Goal: Information Seeking & Learning: Learn about a topic

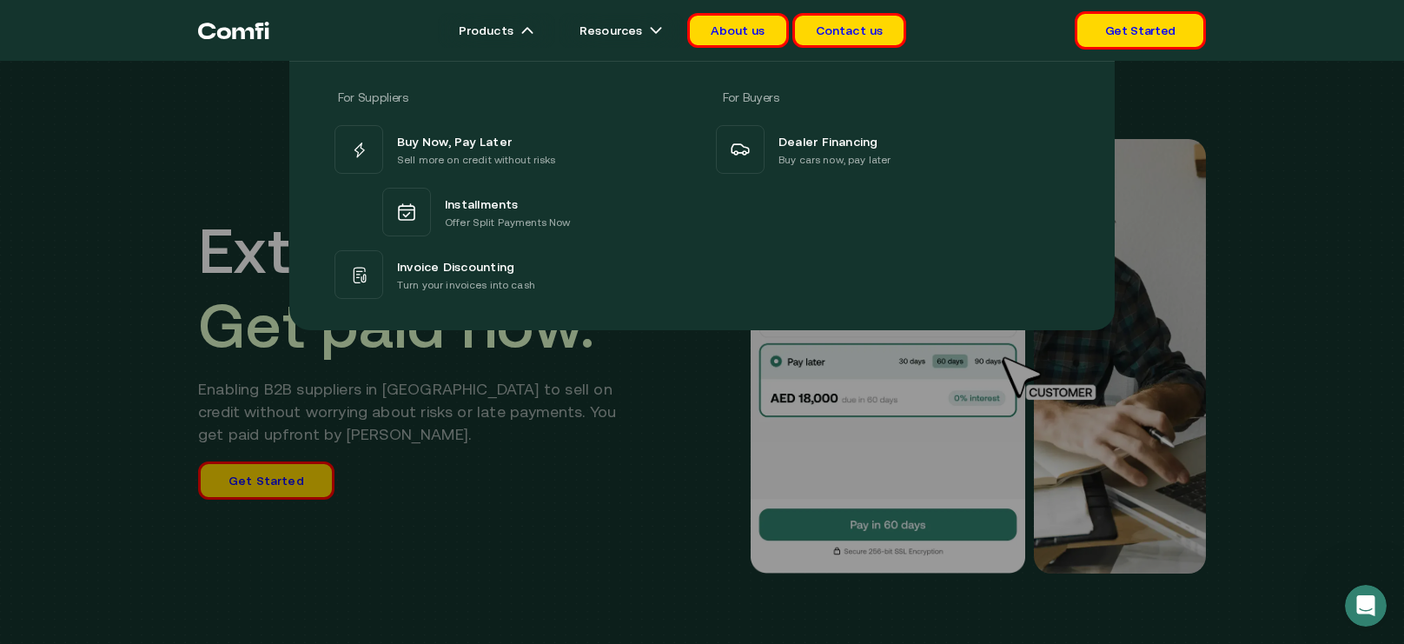
click at [404, 432] on div at bounding box center [702, 383] width 1404 height 644
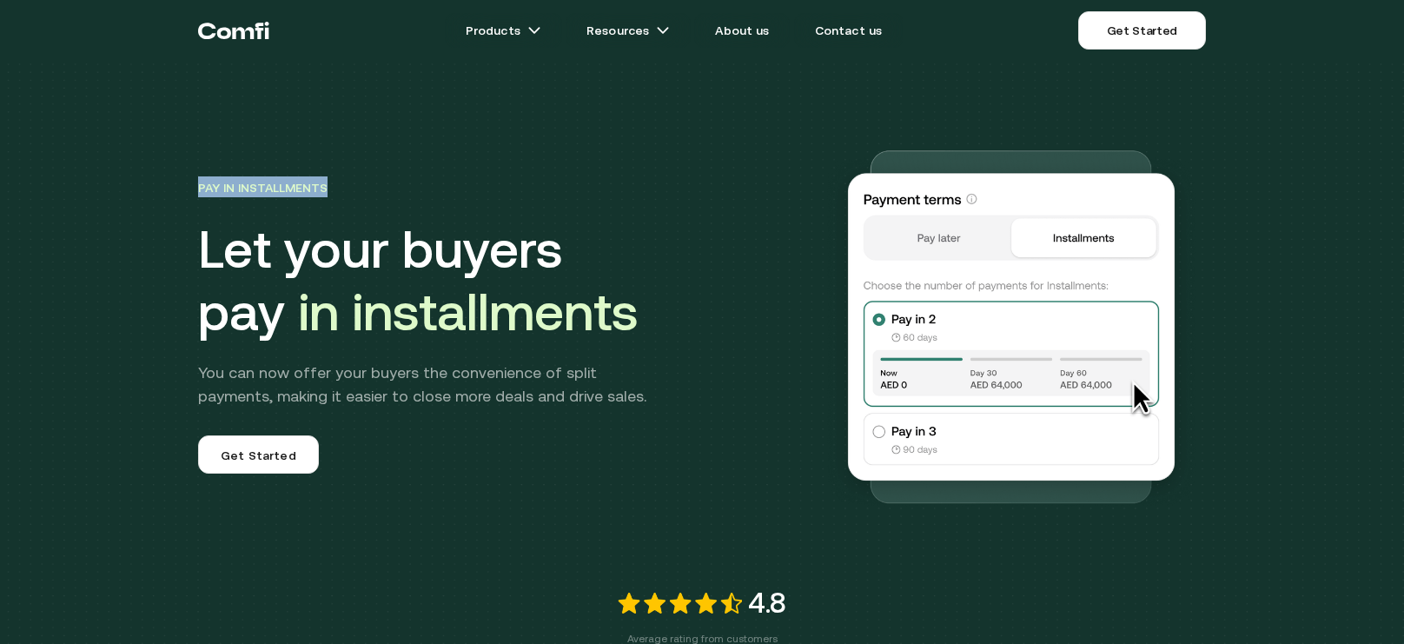
drag, startPoint x: 215, startPoint y: 188, endPoint x: 388, endPoint y: 185, distance: 173.8
click at [388, 185] on div "Pay in Installments Let your buyers pay in installments You can now offer your …" at bounding box center [702, 377] width 1404 height 755
copy span "Pay in Installments"
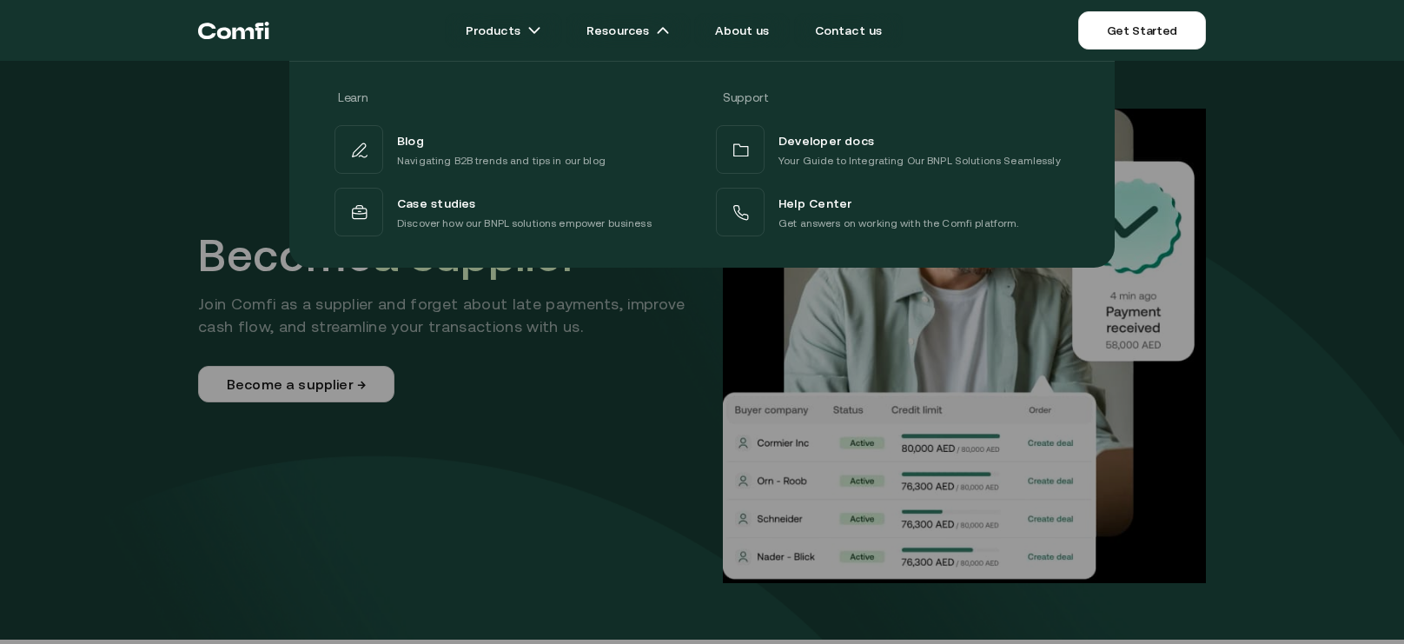
click at [97, 248] on div "Learn Support Blog Navigating B2B trends and tips in our blog Developer docs Yo…" at bounding box center [702, 158] width 1404 height 220
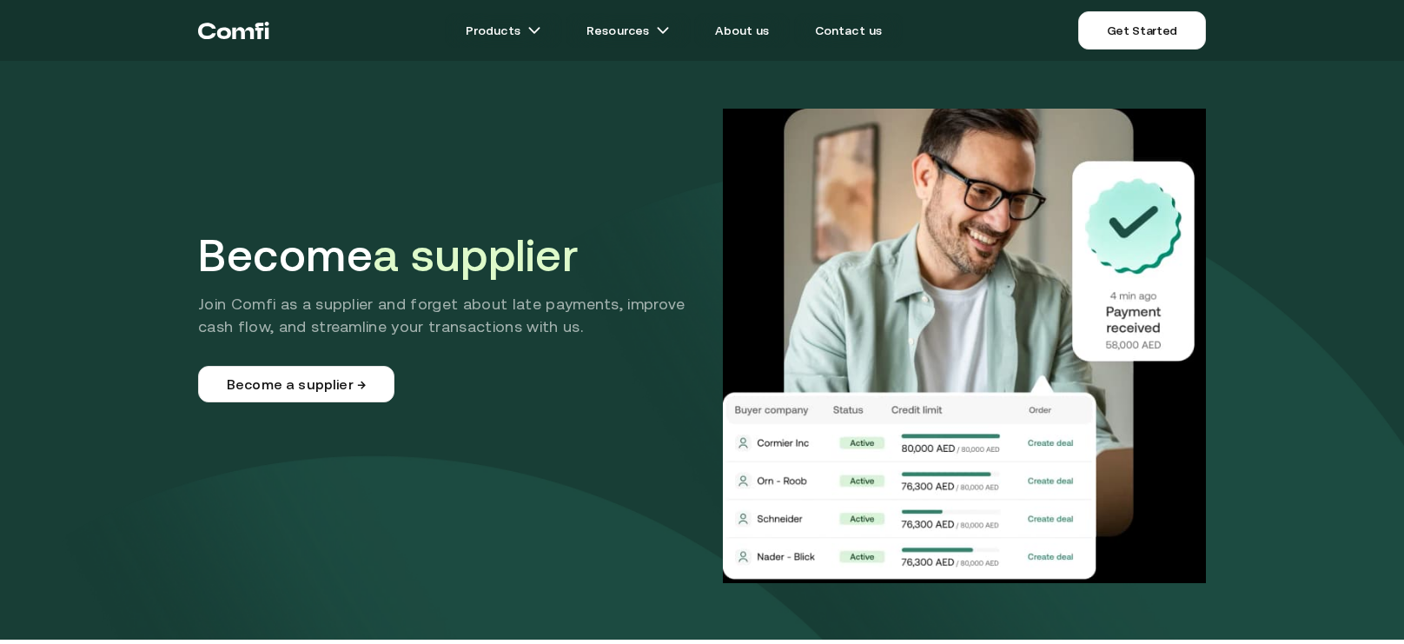
click at [123, 249] on header "Become a supplier Join Comfi as a supplier and forget about late payments, impr…" at bounding box center [702, 319] width 1404 height 639
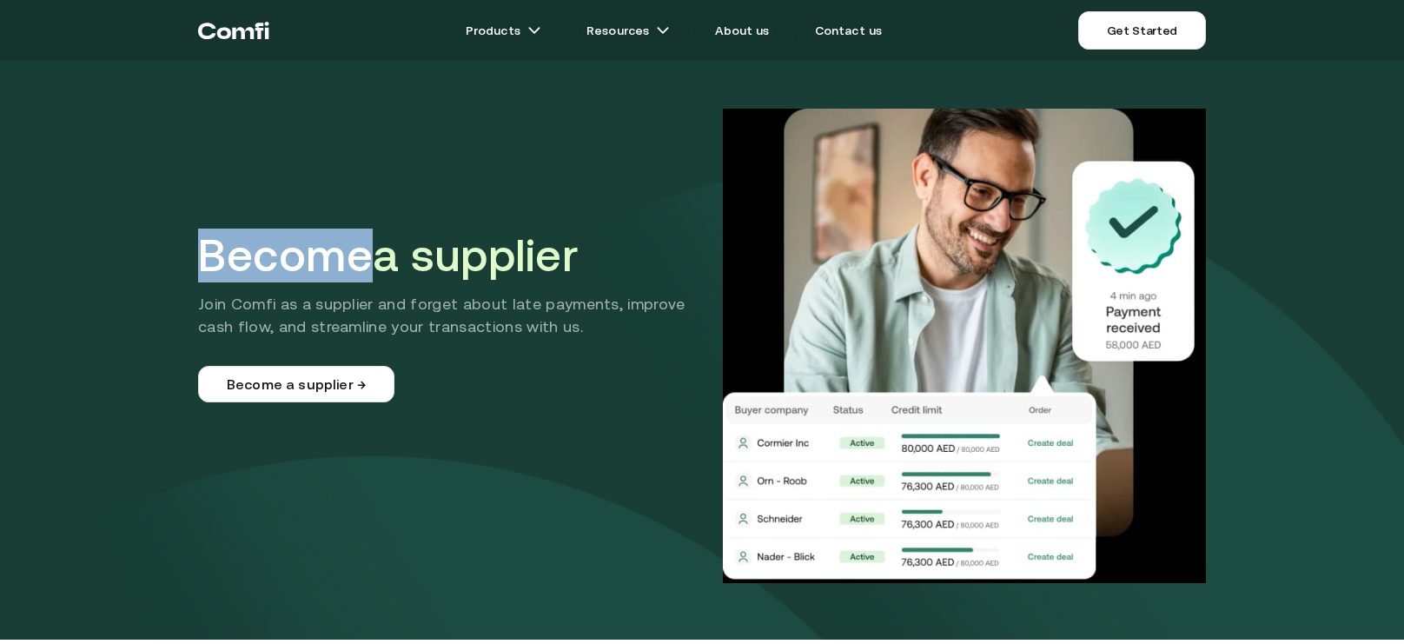
click at [123, 249] on header "Become a supplier Join Comfi as a supplier and forget about late payments, impr…" at bounding box center [702, 319] width 1404 height 639
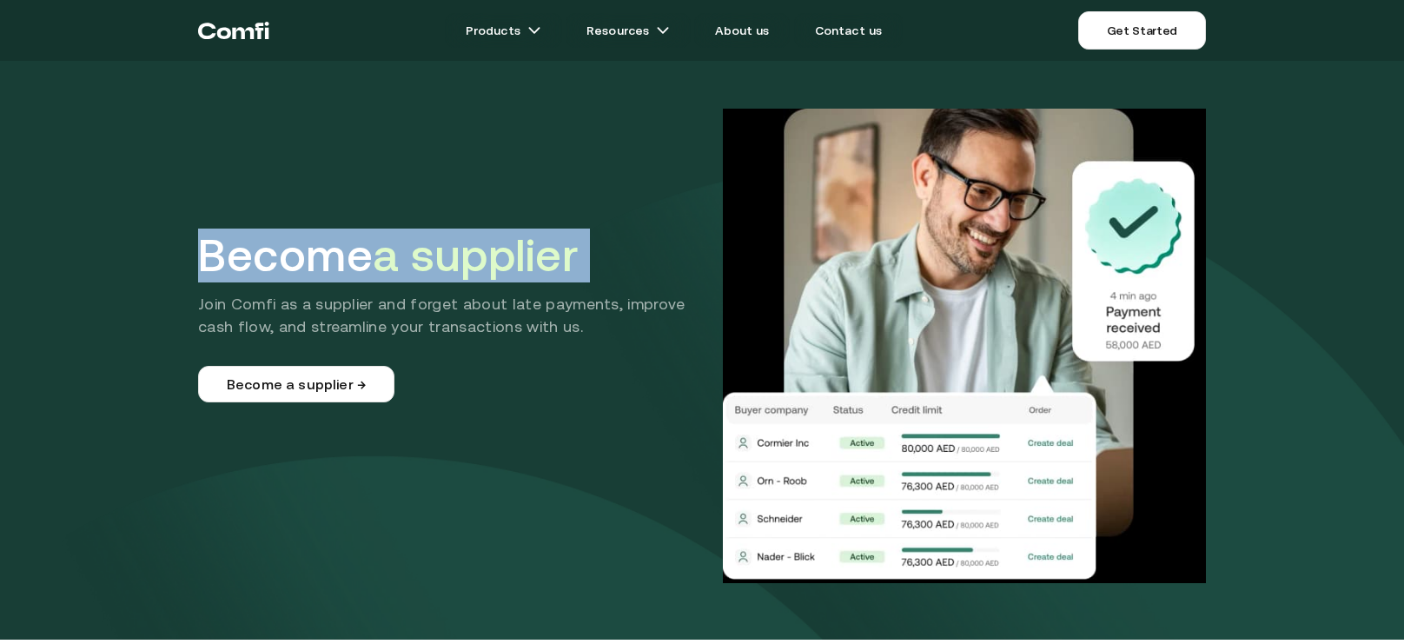
click at [123, 249] on header "Become a supplier Join Comfi as a supplier and forget about late payments, impr…" at bounding box center [702, 319] width 1404 height 639
copy h1 "Become a supplier"
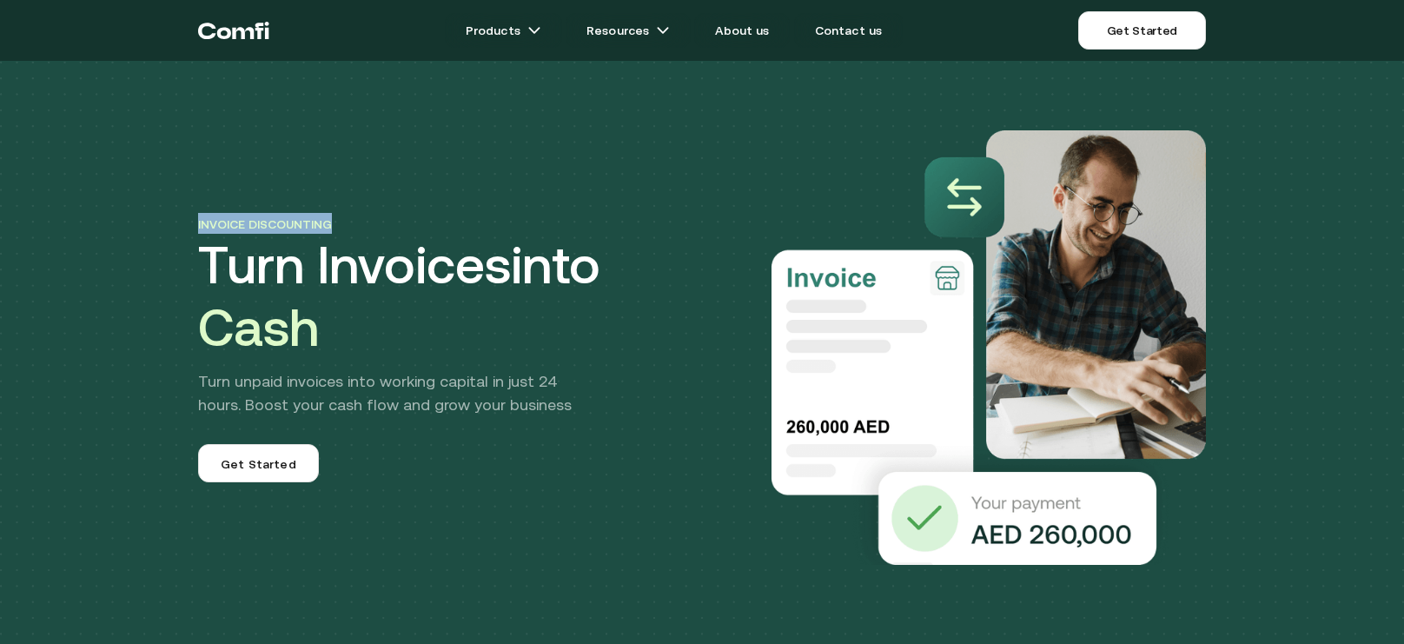
drag, startPoint x: 107, startPoint y: 215, endPoint x: 348, endPoint y: 204, distance: 240.9
click at [348, 204] on div "Invoice discounting Turn Invoices into Cash Turn unpaid invoices into working c…" at bounding box center [702, 365] width 1404 height 730
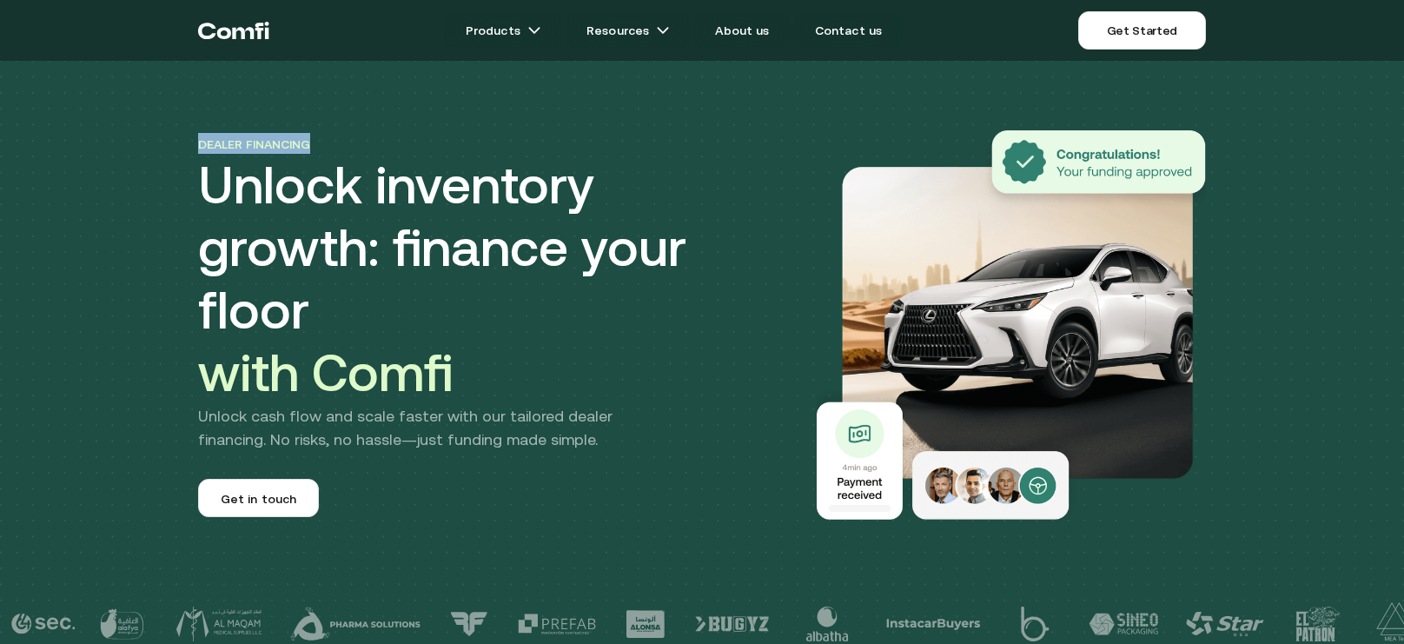
drag, startPoint x: 160, startPoint y: 173, endPoint x: 385, endPoint y: 173, distance: 225.0
click at [385, 173] on div "Dealer financing Unlock inventory growth: finance your floor with Comfi Unlock …" at bounding box center [702, 340] width 1404 height 680
copy span "Dealer financing"
